Goal: Contribute content

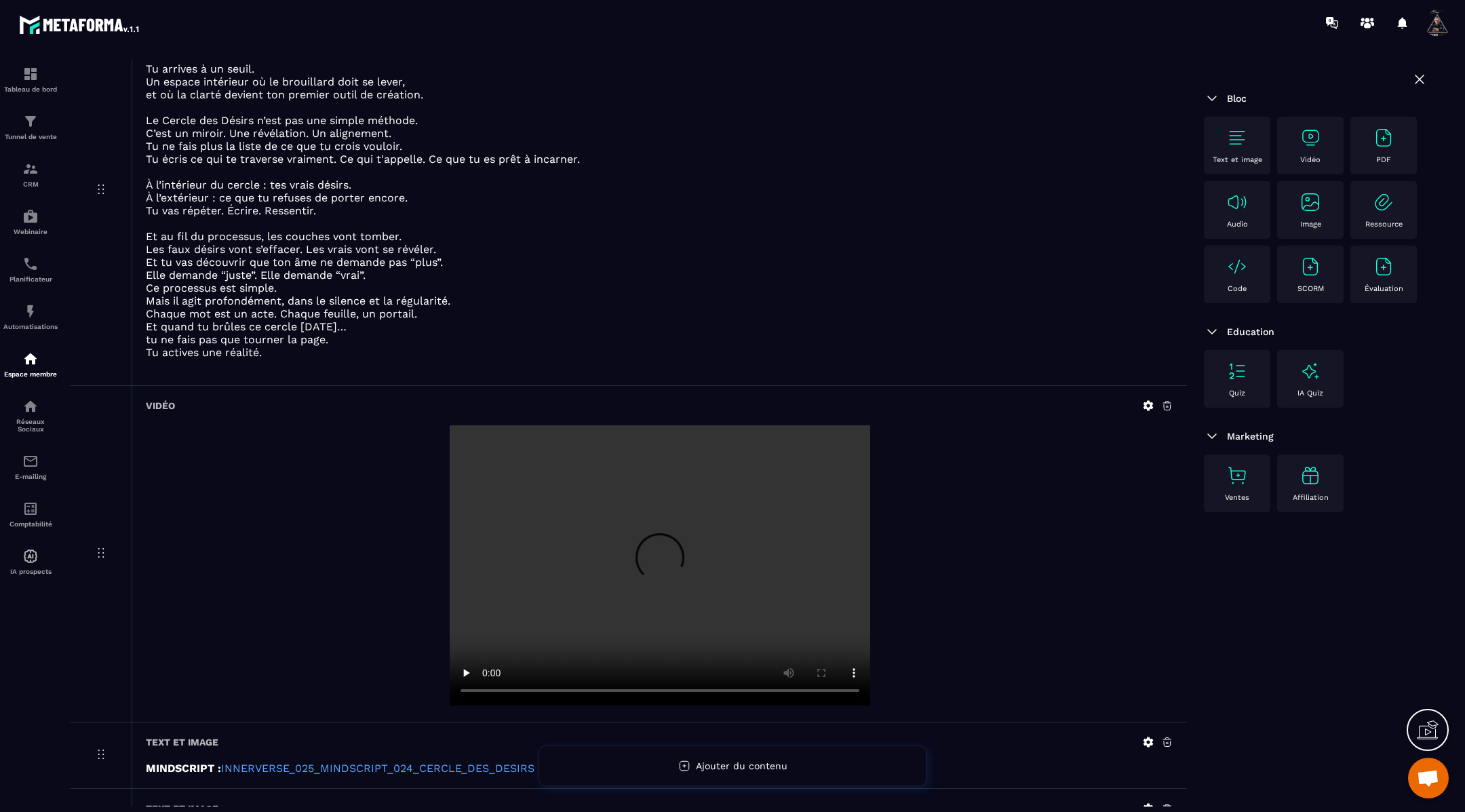
scroll to position [164, 0]
click at [1152, 400] on icon at bounding box center [1149, 404] width 10 height 10
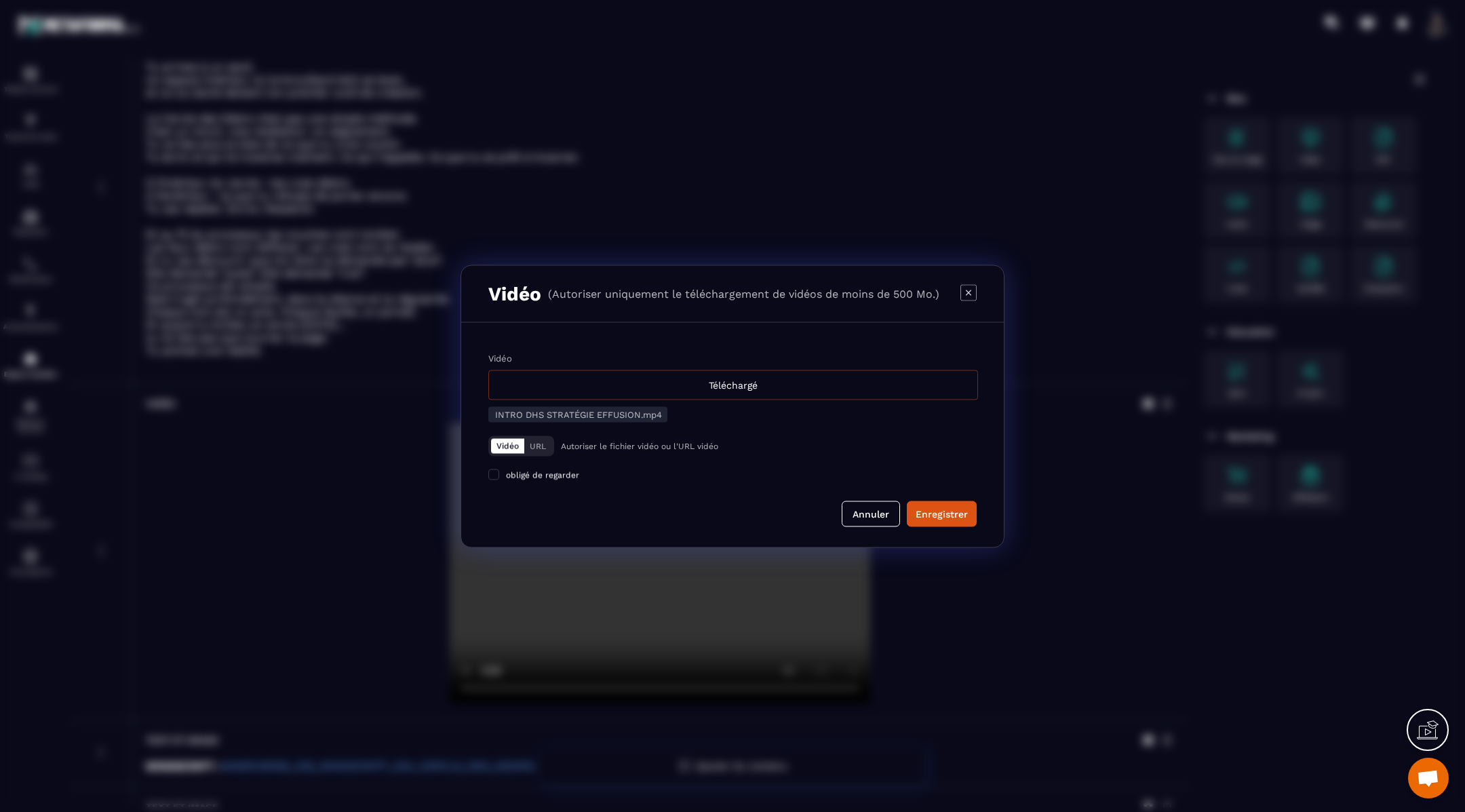
click at [812, 387] on div "Téléchargé" at bounding box center [733, 384] width 490 height 30
click at [0, 0] on input "Vidéo Téléchargé" at bounding box center [0, 0] width 0 height 0
click at [945, 515] on div "Enregistrer" at bounding box center [941, 514] width 52 height 14
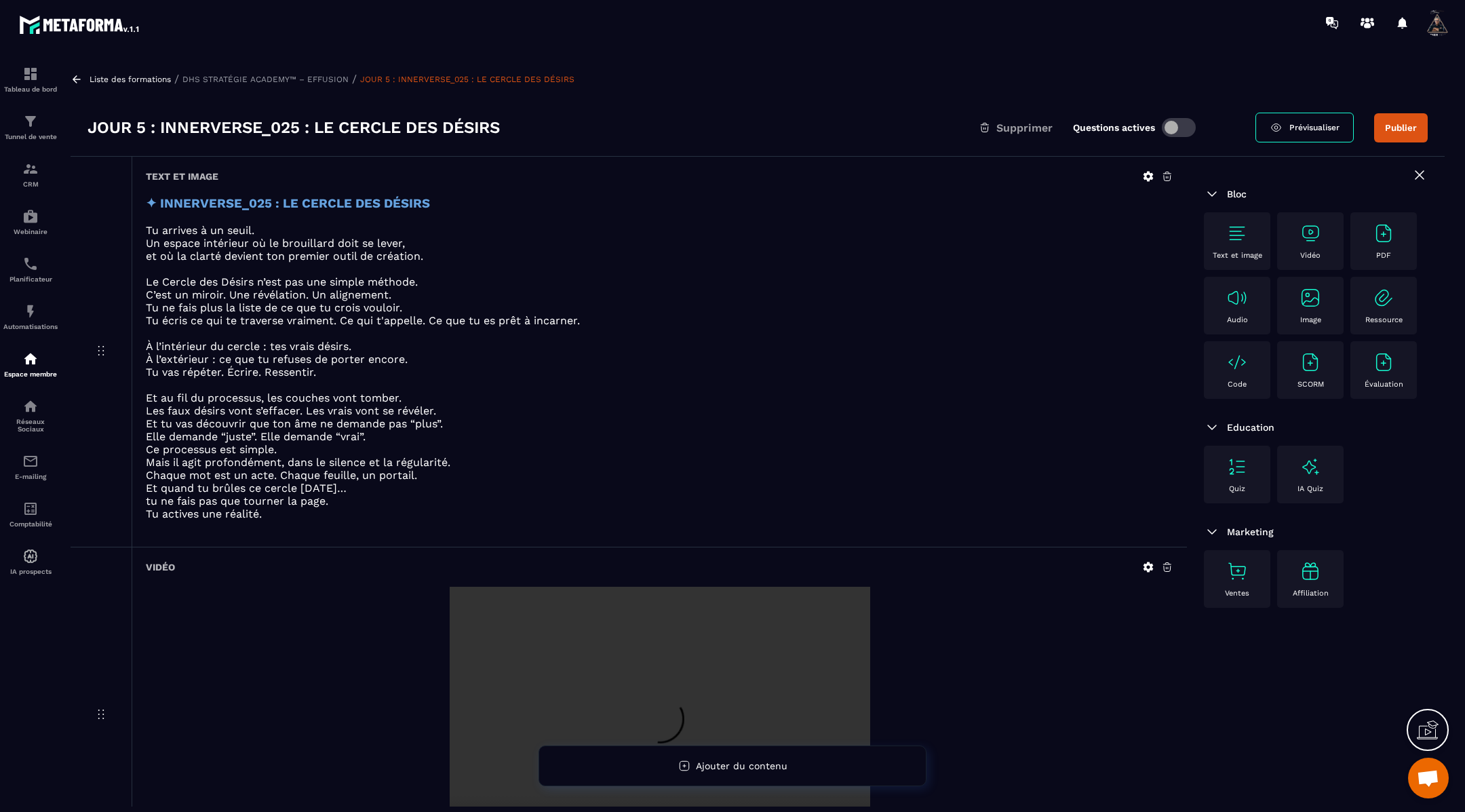
click at [1145, 564] on icon at bounding box center [1149, 567] width 10 height 10
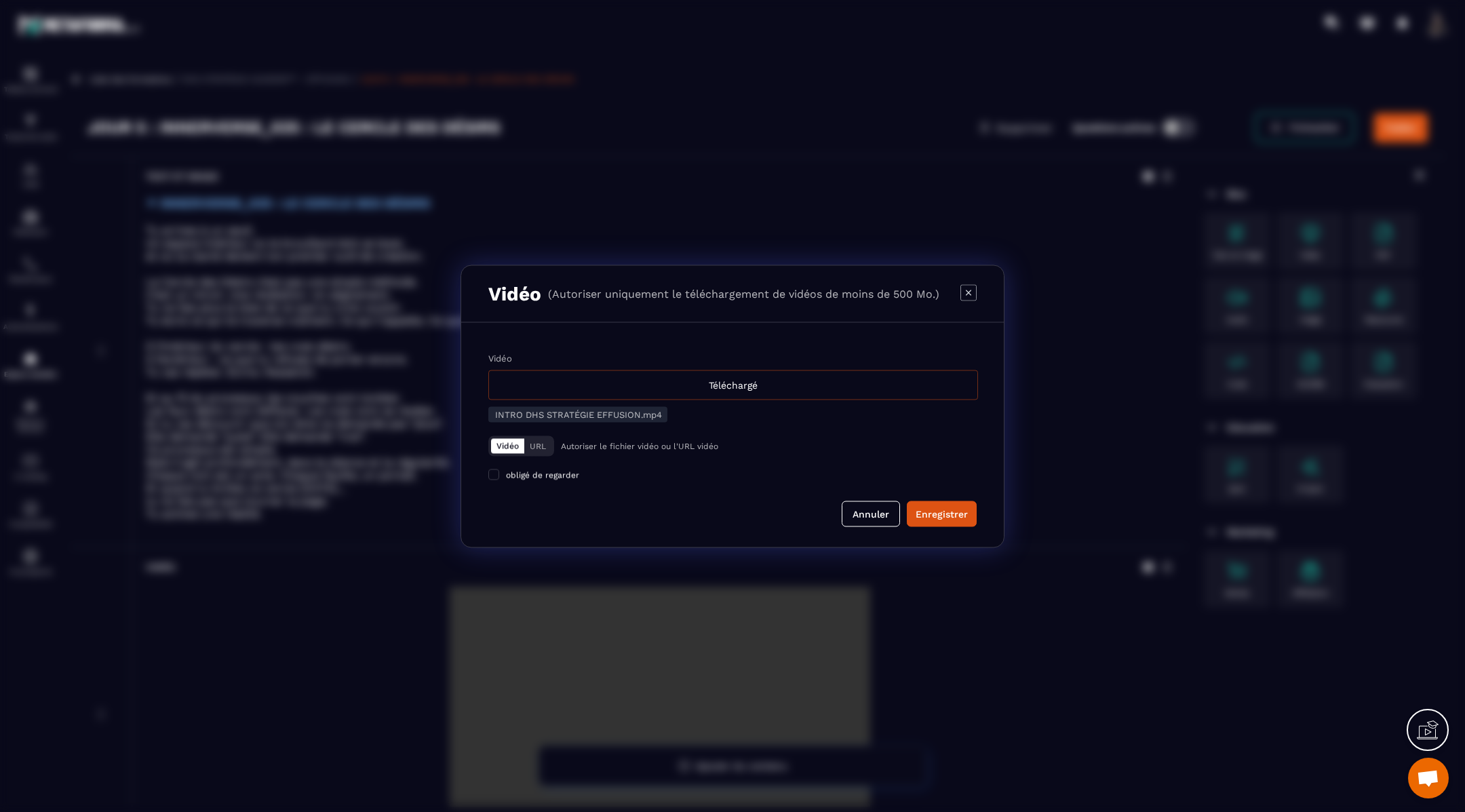
click at [747, 377] on div "Téléchargé" at bounding box center [733, 384] width 490 height 30
click at [0, 0] on input "Vidéo Téléchargé" at bounding box center [0, 0] width 0 height 0
click at [925, 510] on div "Enregistrer" at bounding box center [941, 514] width 52 height 14
